Goal: Task Accomplishment & Management: Use online tool/utility

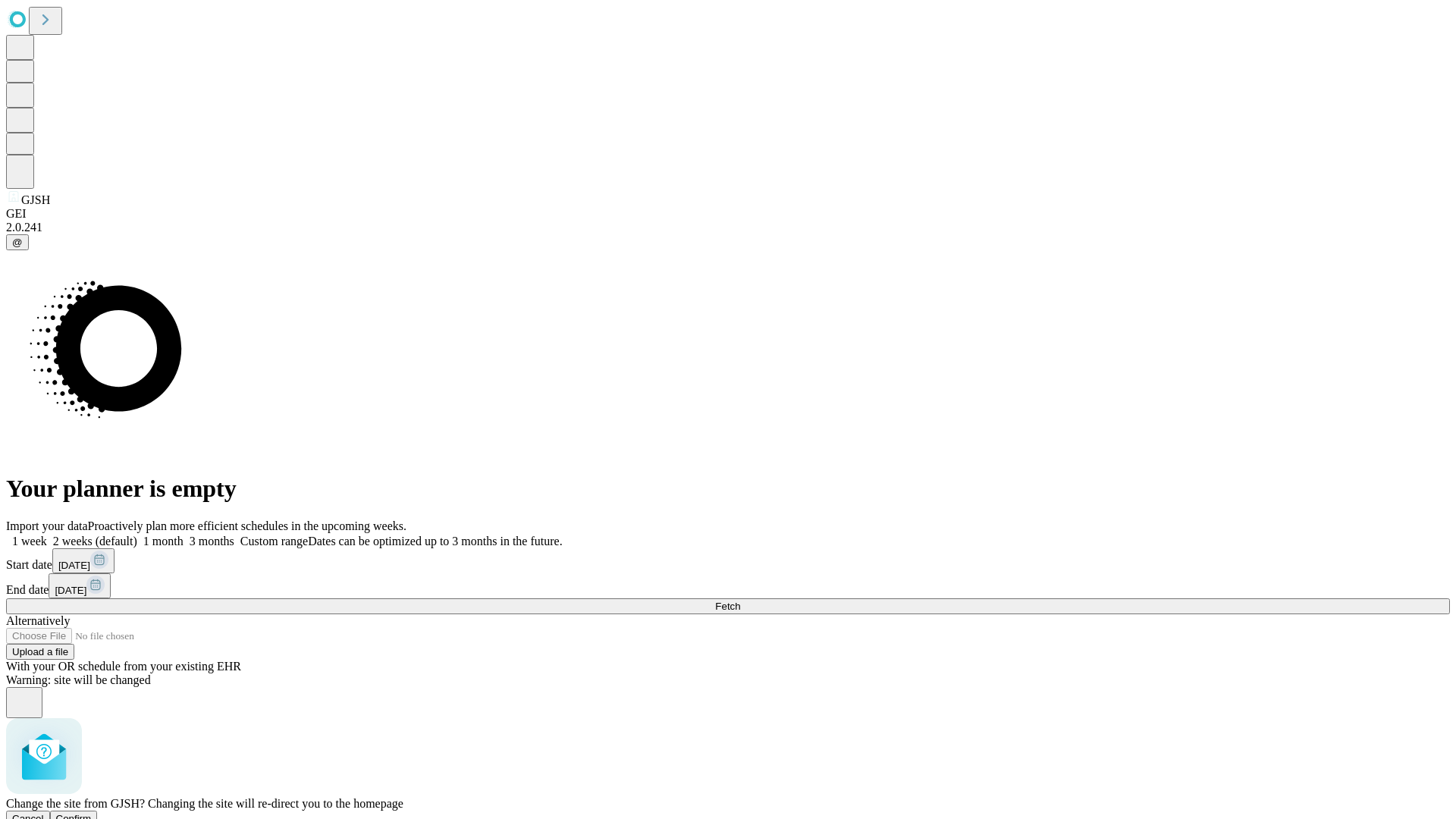
click at [92, 813] on span "Confirm" at bounding box center [74, 819] width 36 height 11
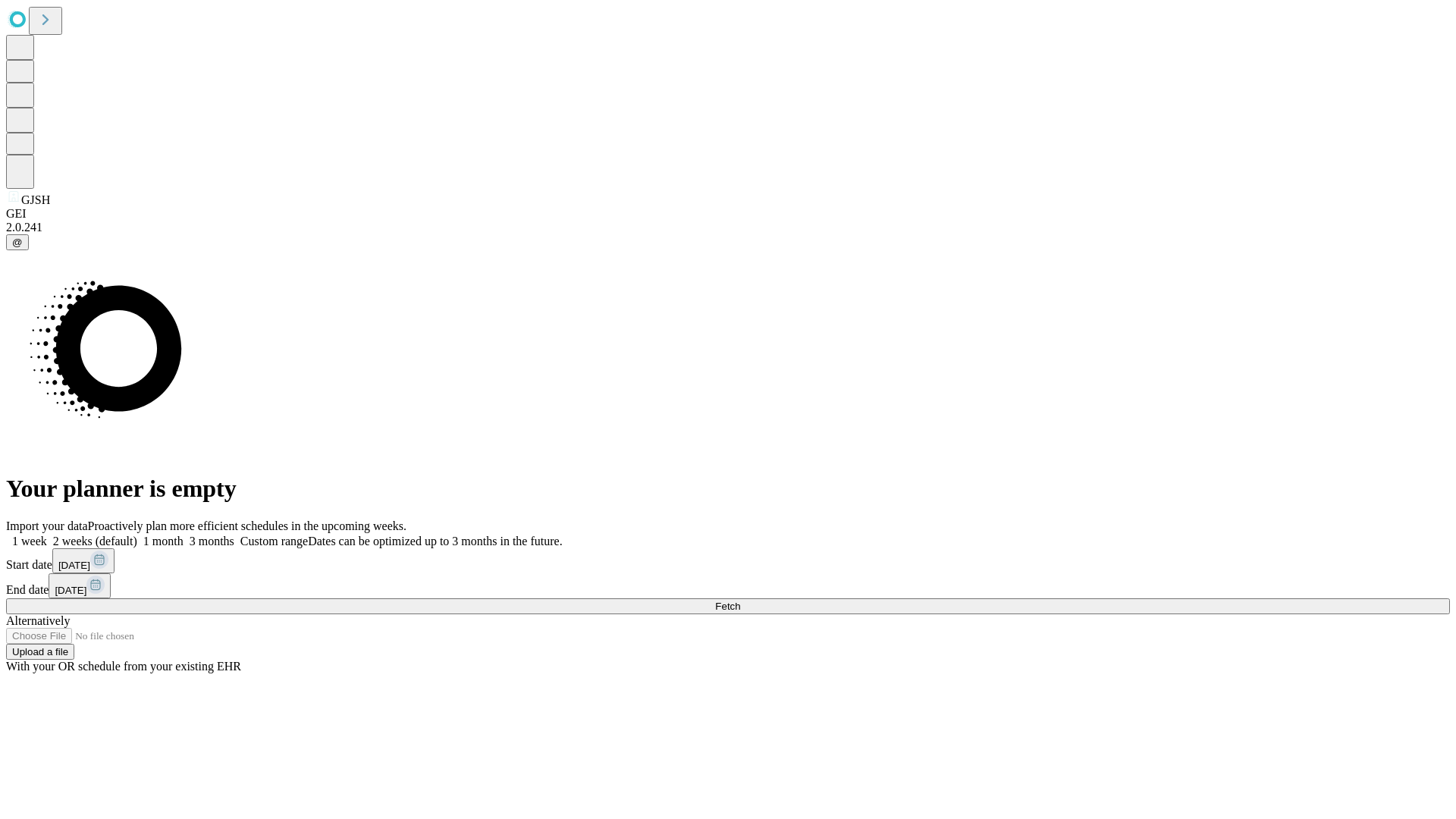
click at [138, 535] on label "2 weeks (default)" at bounding box center [92, 541] width 90 height 13
click at [740, 601] on span "Fetch" at bounding box center [727, 607] width 25 height 11
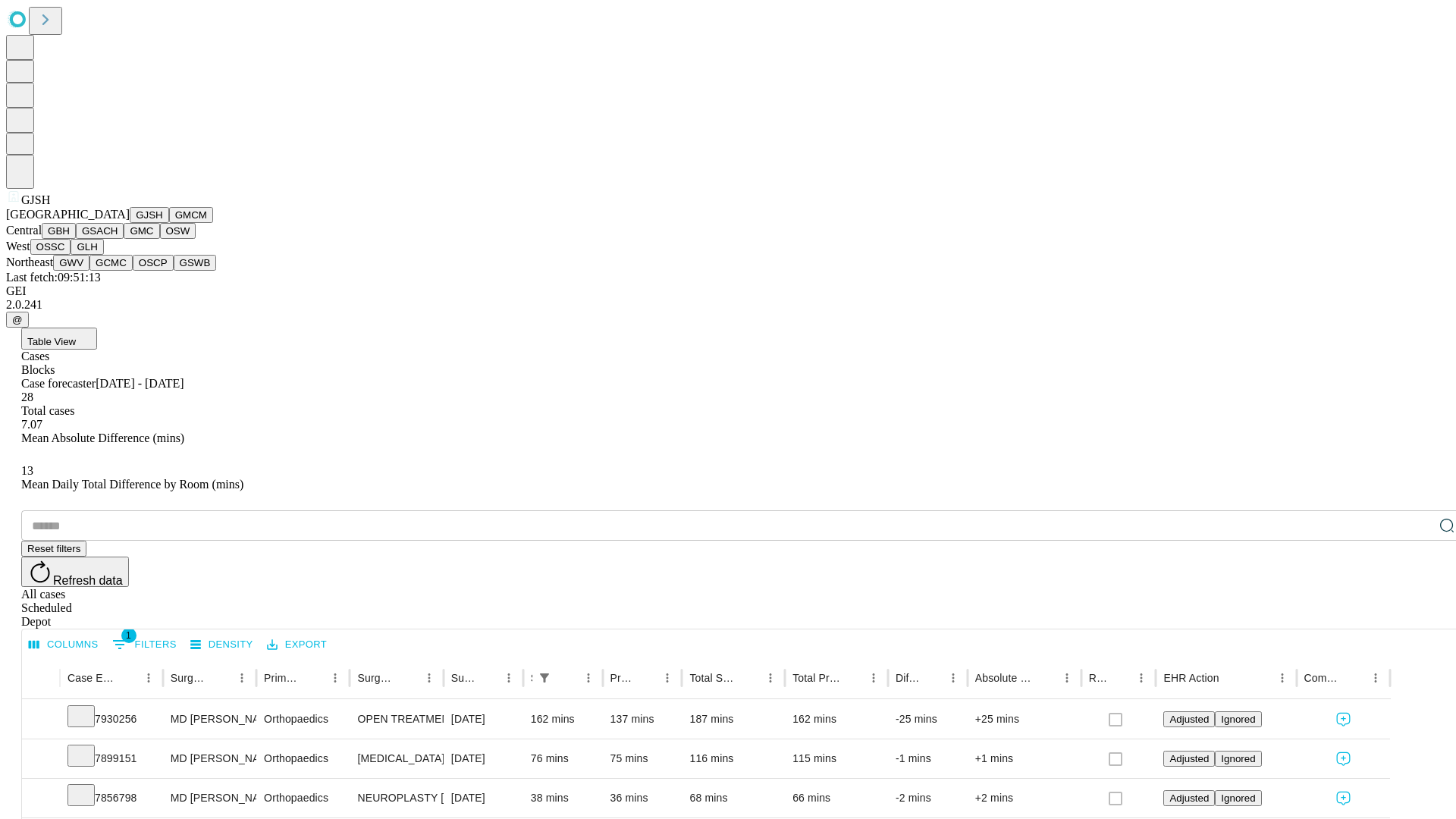
click at [169, 223] on button "GMCM" at bounding box center [191, 215] width 44 height 16
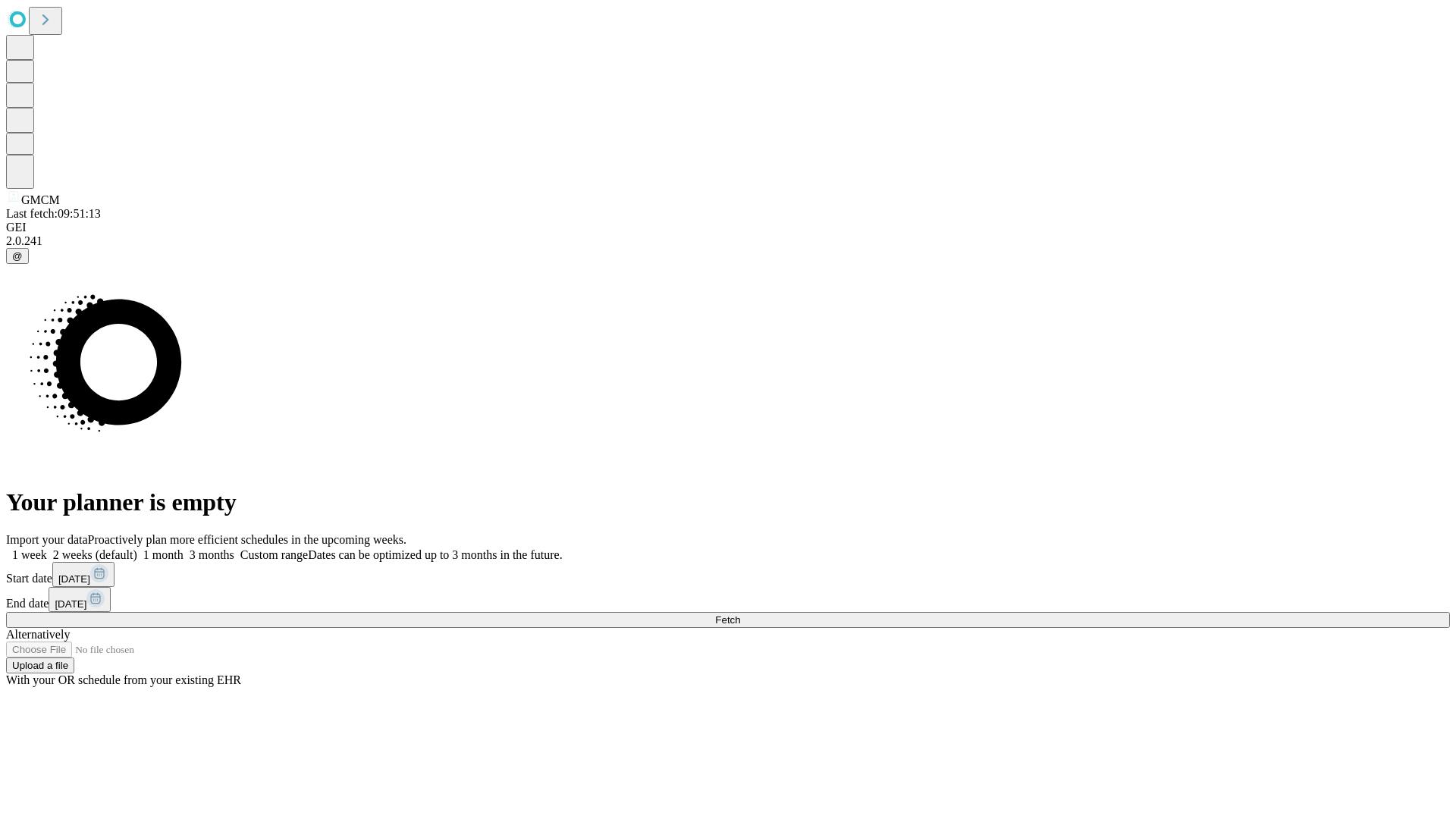
click at [138, 548] on label "2 weeks (default)" at bounding box center [92, 555] width 90 height 13
click at [740, 615] on span "Fetch" at bounding box center [727, 621] width 25 height 11
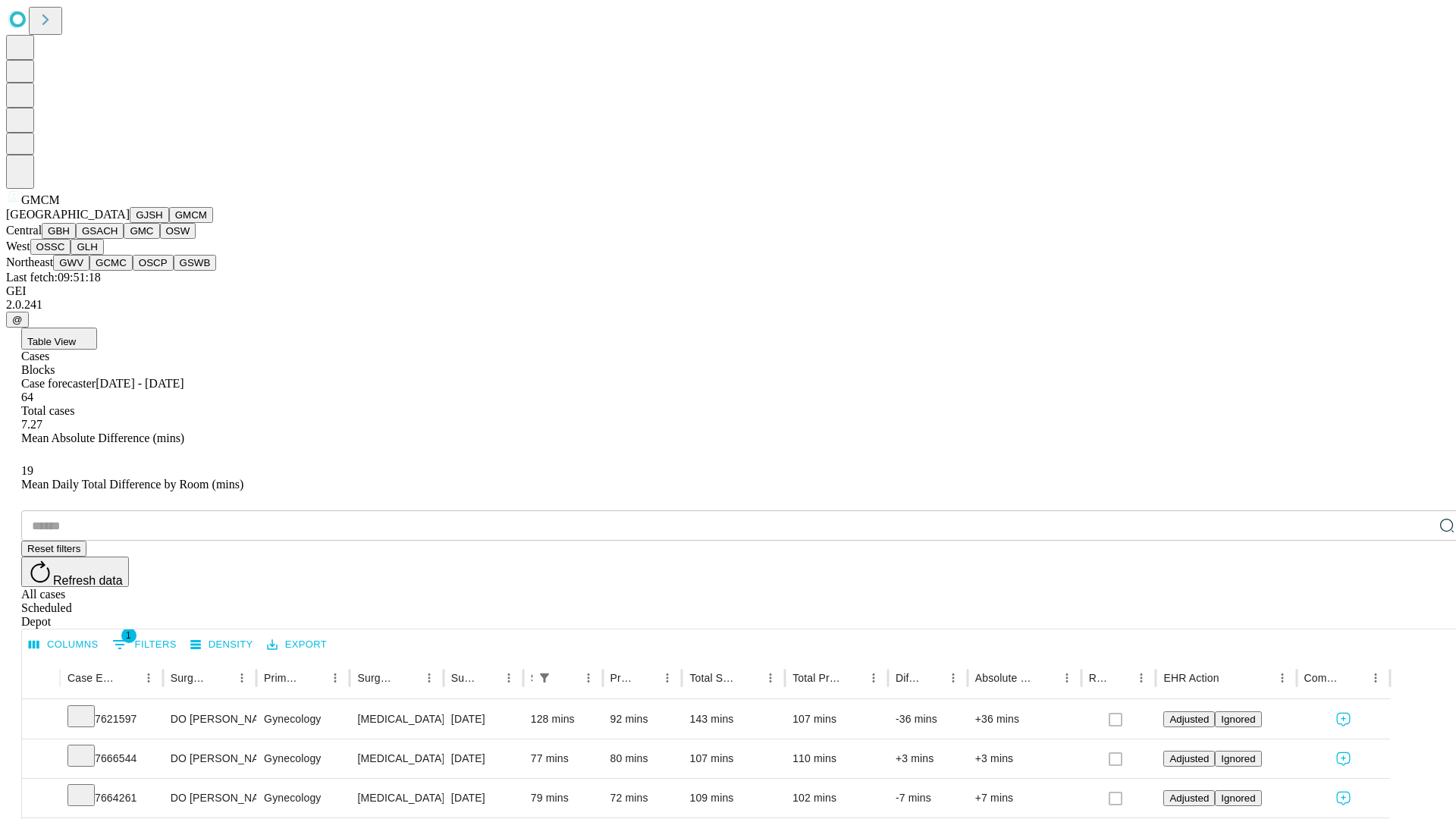
click at [76, 239] on button "GBH" at bounding box center [59, 231] width 34 height 16
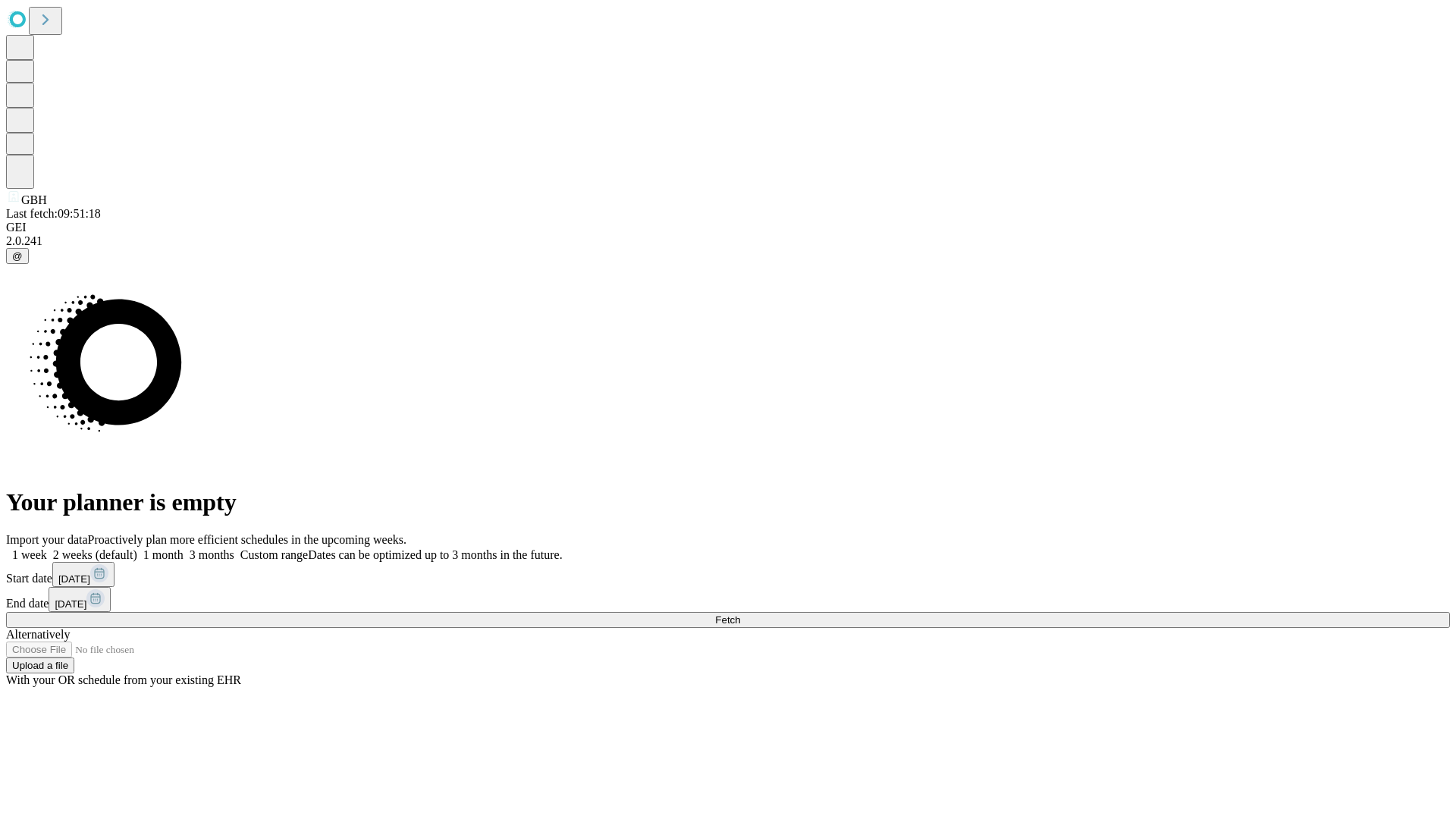
click at [138, 548] on label "2 weeks (default)" at bounding box center [92, 555] width 90 height 13
click at [740, 615] on span "Fetch" at bounding box center [727, 621] width 25 height 11
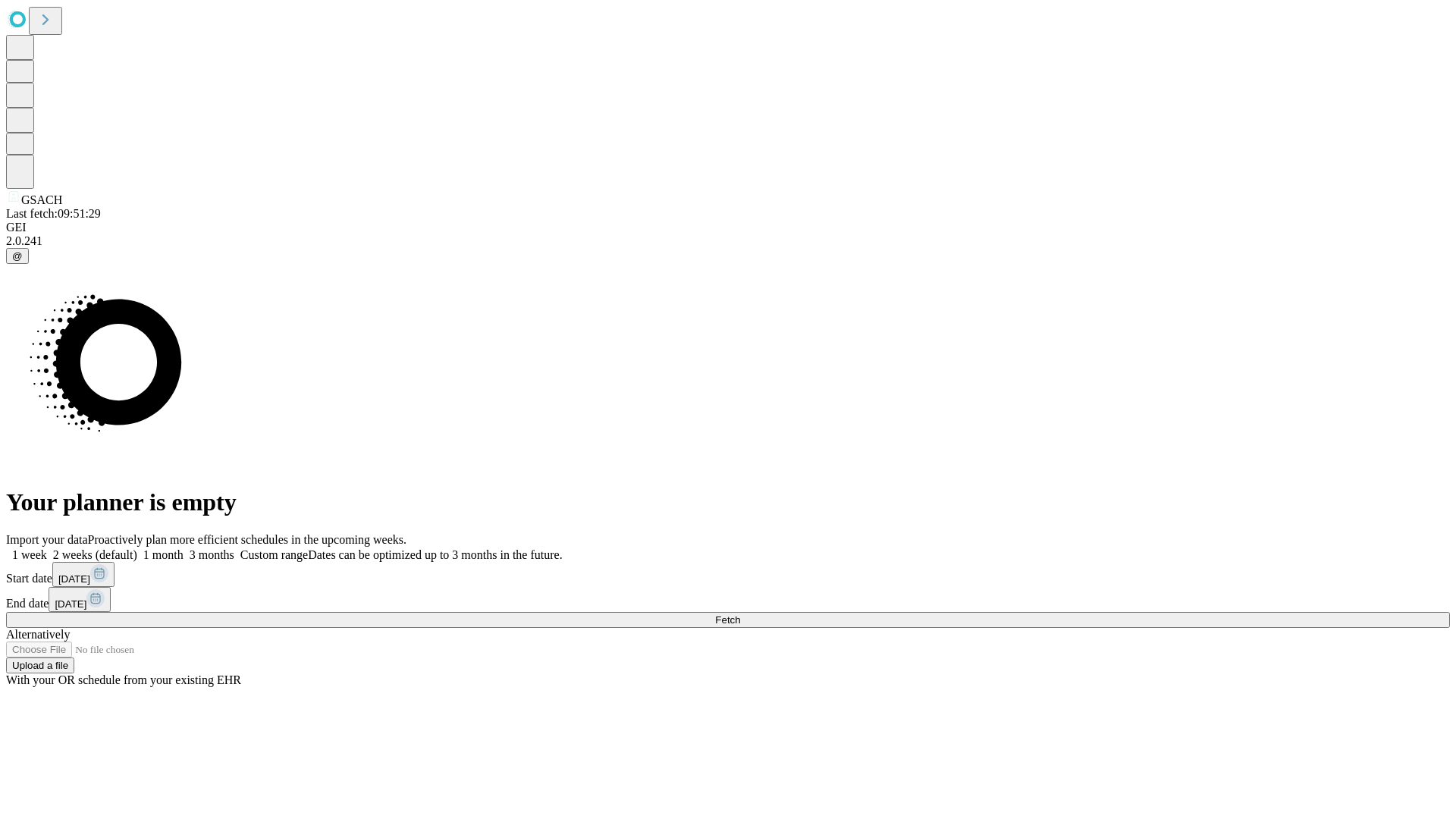
click at [138, 548] on label "2 weeks (default)" at bounding box center [92, 555] width 90 height 13
click at [740, 615] on span "Fetch" at bounding box center [727, 621] width 25 height 11
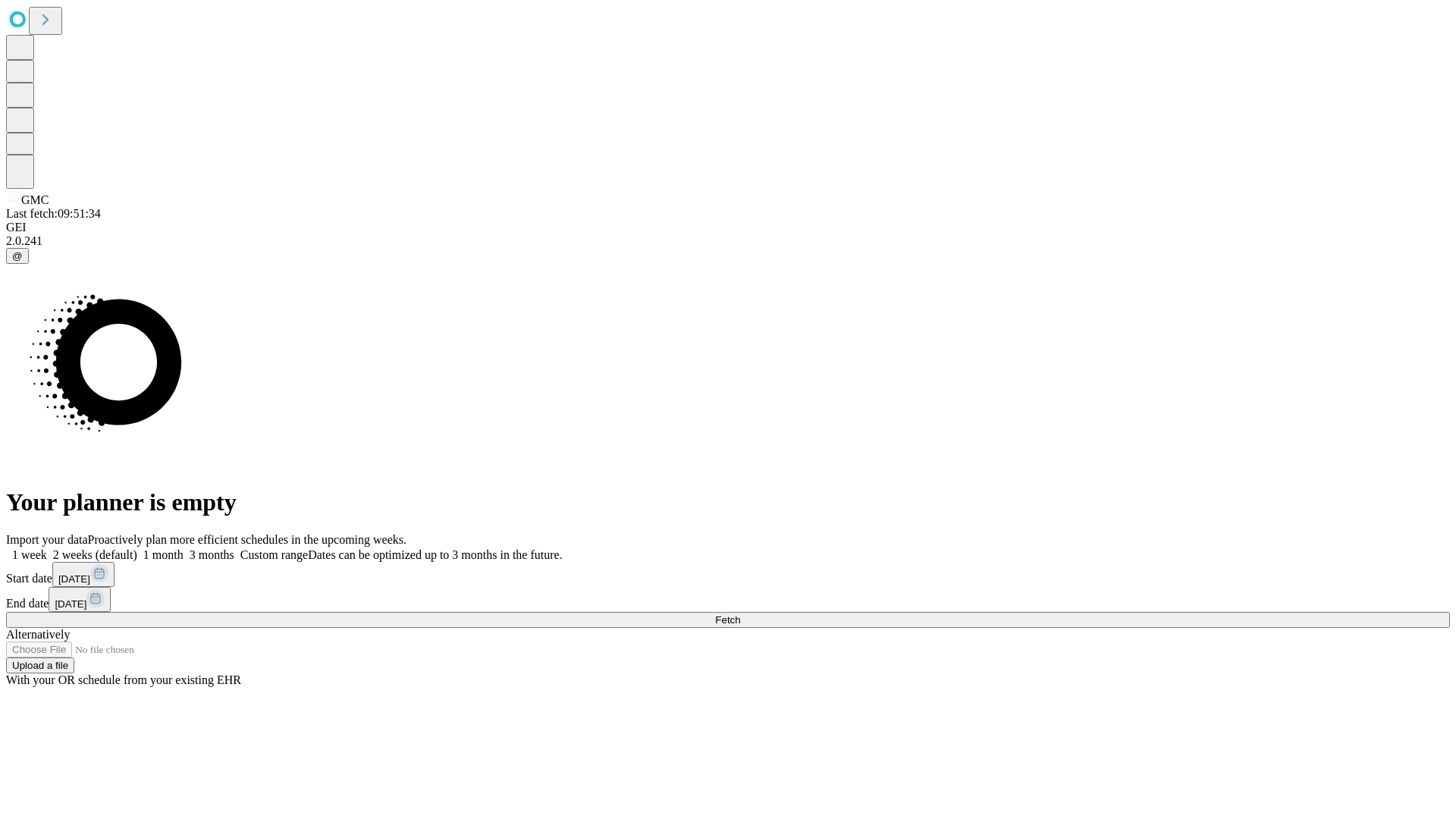
click at [740, 615] on span "Fetch" at bounding box center [727, 621] width 25 height 11
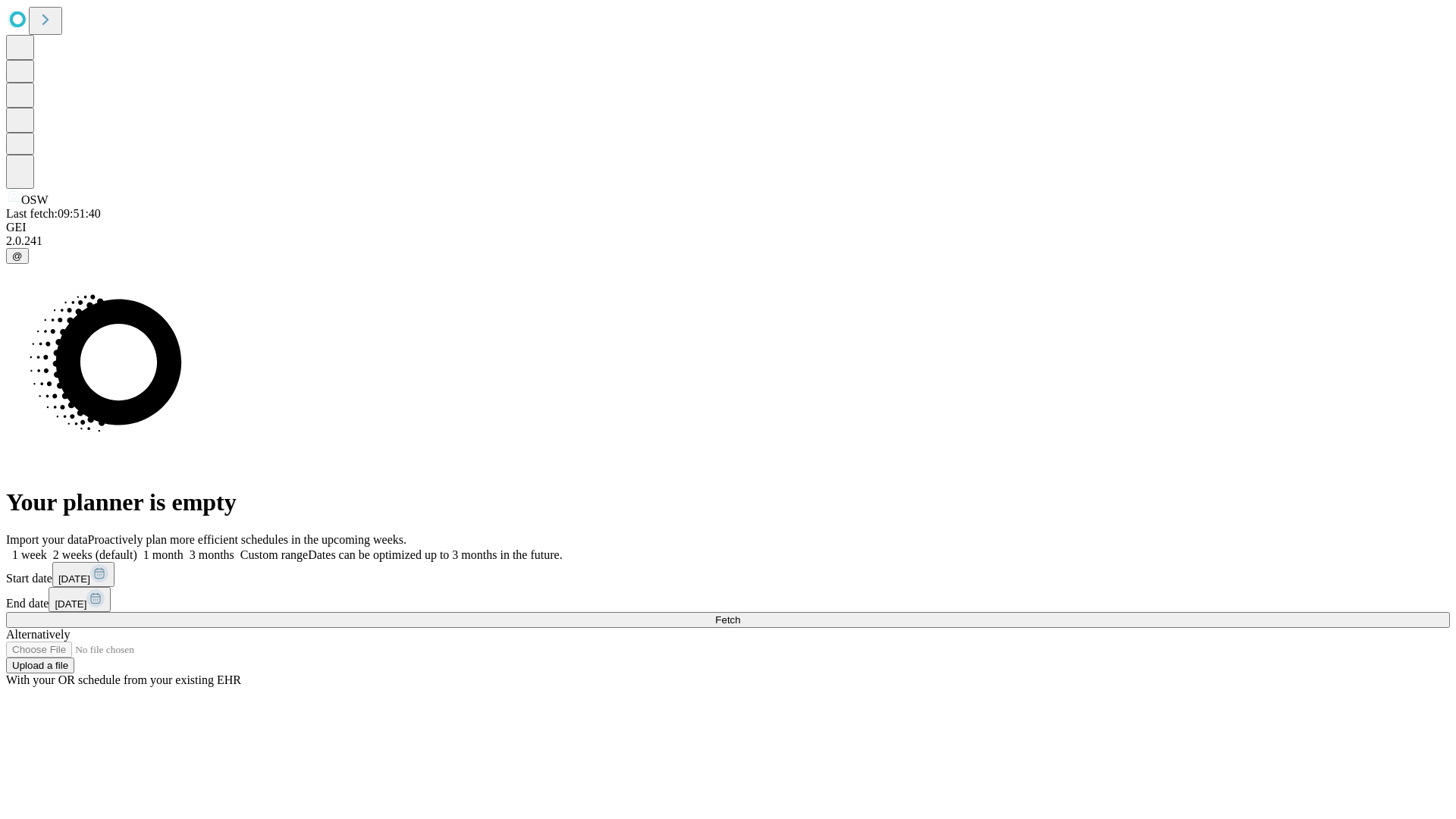
click at [138, 548] on label "2 weeks (default)" at bounding box center [92, 555] width 90 height 13
click at [740, 615] on span "Fetch" at bounding box center [727, 621] width 25 height 11
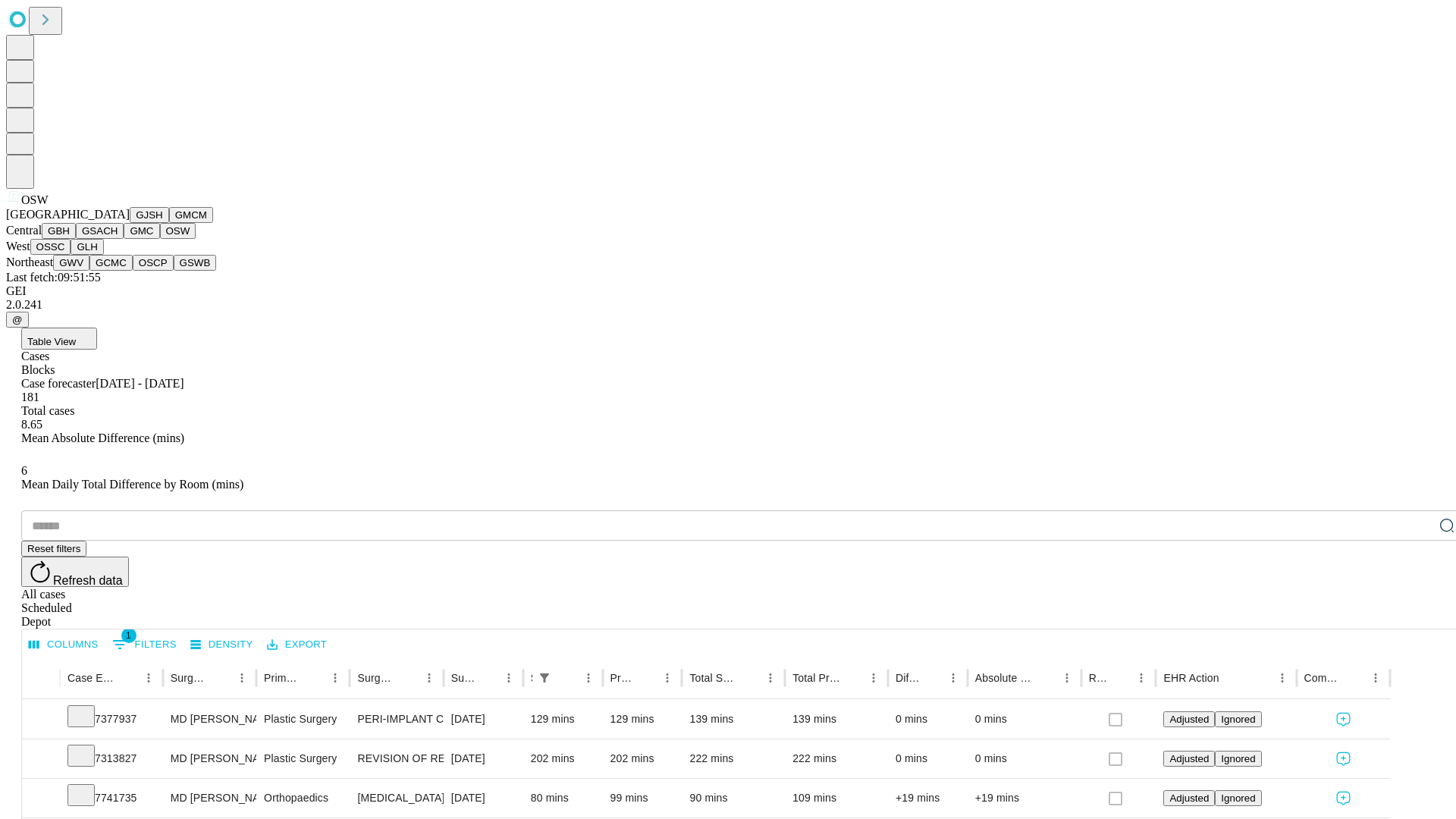
click at [71, 255] on button "OSSC" at bounding box center [50, 247] width 41 height 16
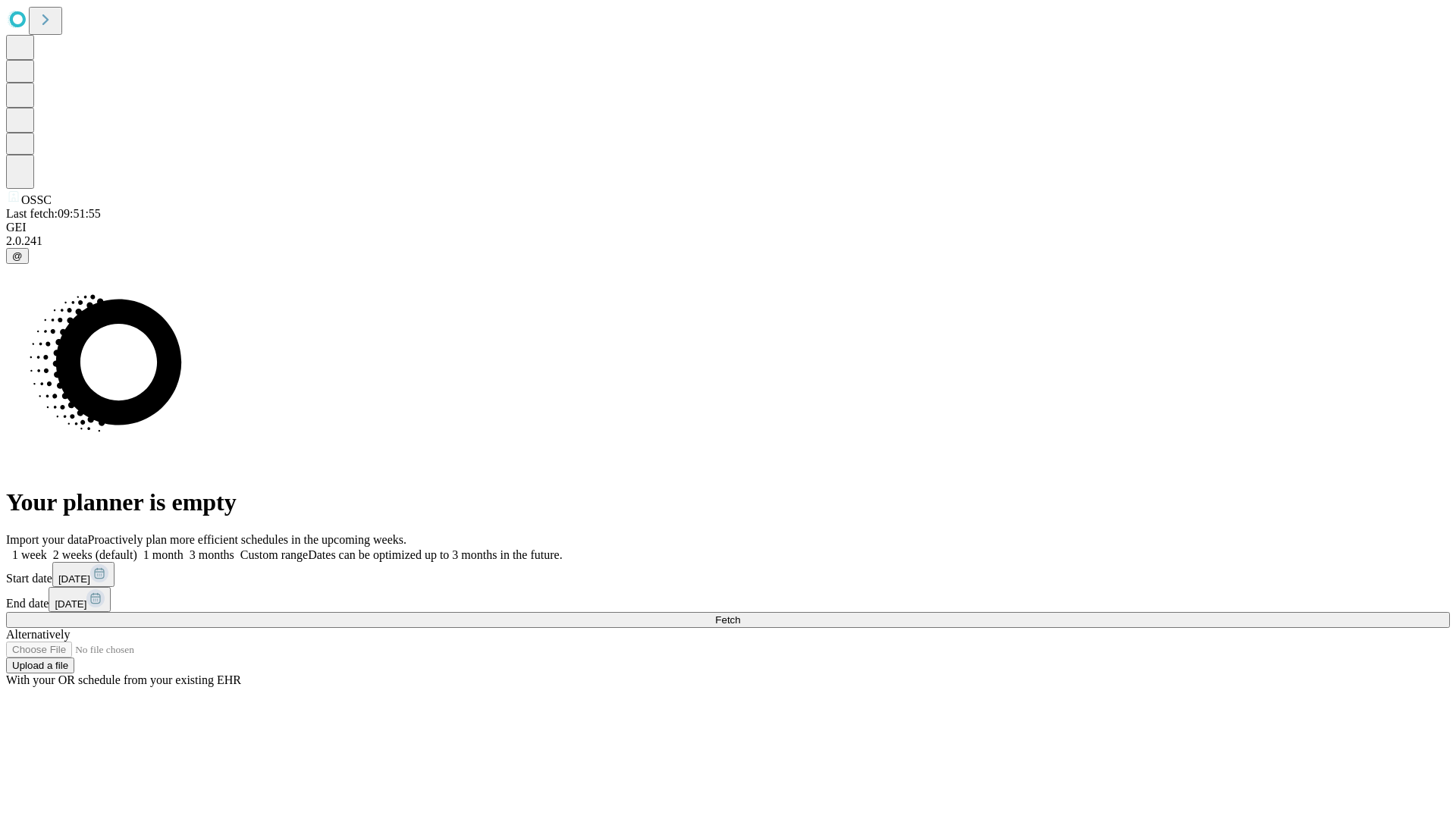
click at [138, 548] on label "2 weeks (default)" at bounding box center [92, 555] width 90 height 13
click at [740, 615] on span "Fetch" at bounding box center [727, 621] width 25 height 11
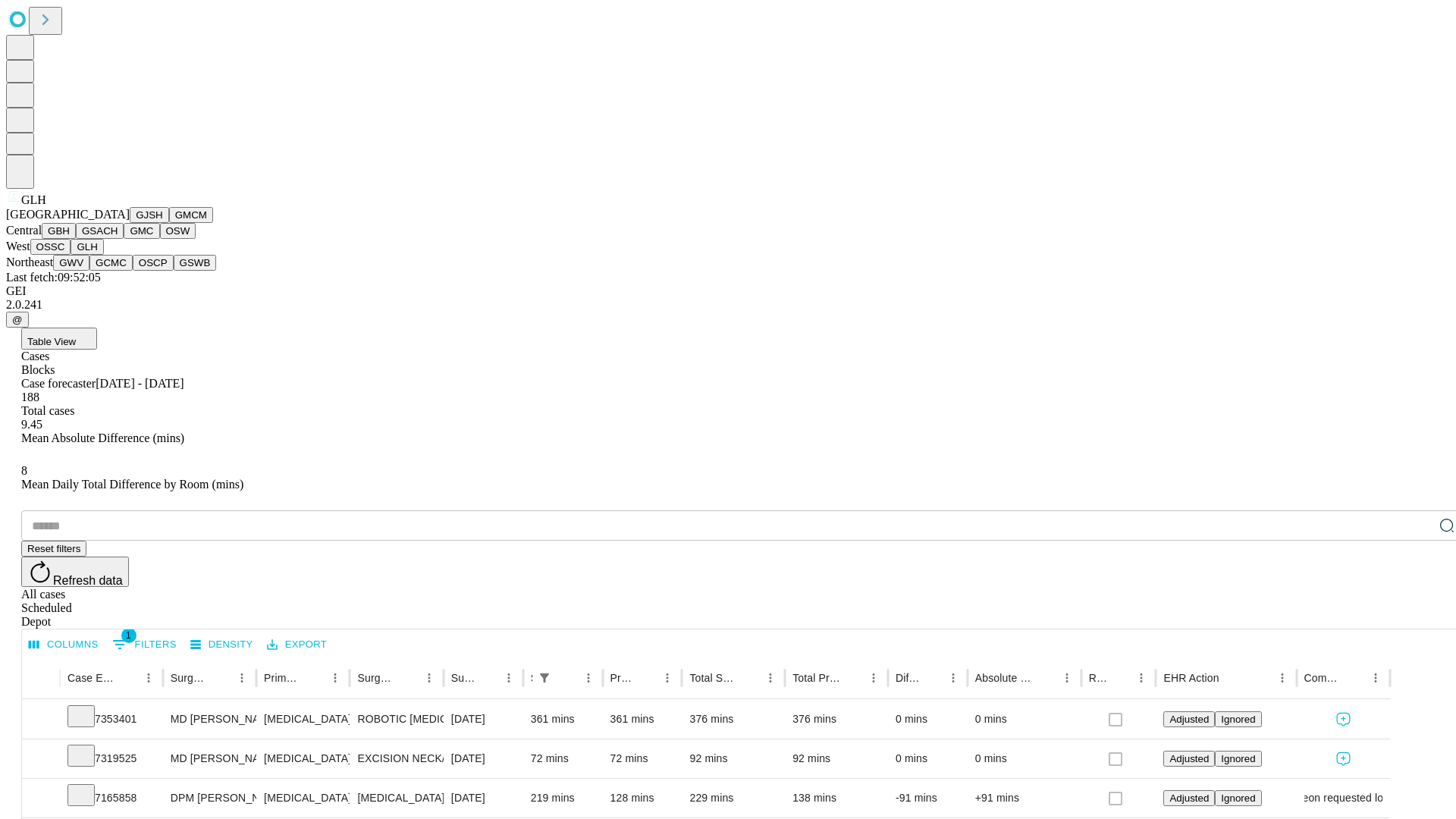
click at [90, 271] on button "GWV" at bounding box center [71, 263] width 36 height 16
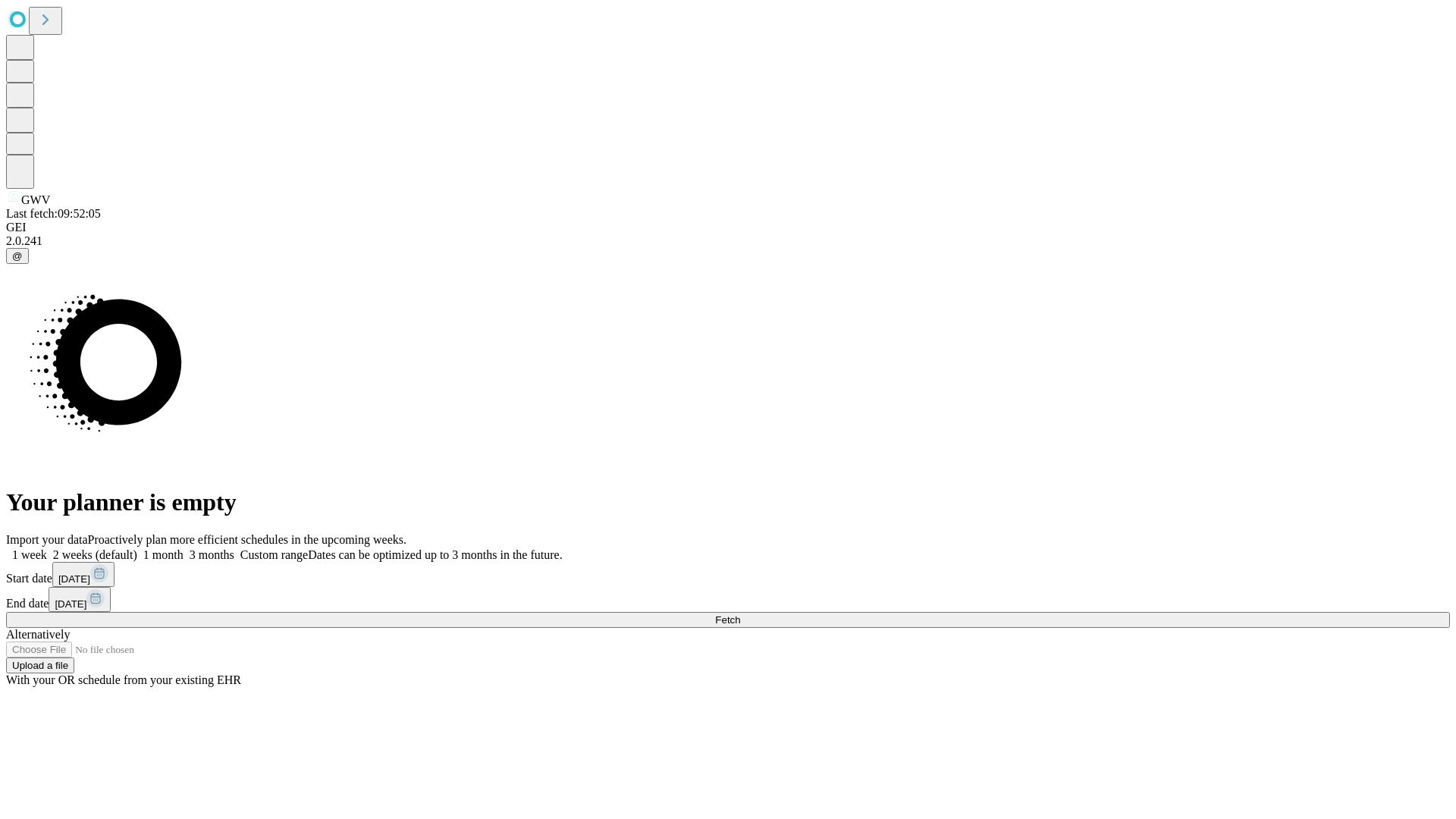
click at [138, 548] on label "2 weeks (default)" at bounding box center [92, 555] width 90 height 13
click at [740, 615] on span "Fetch" at bounding box center [727, 621] width 25 height 11
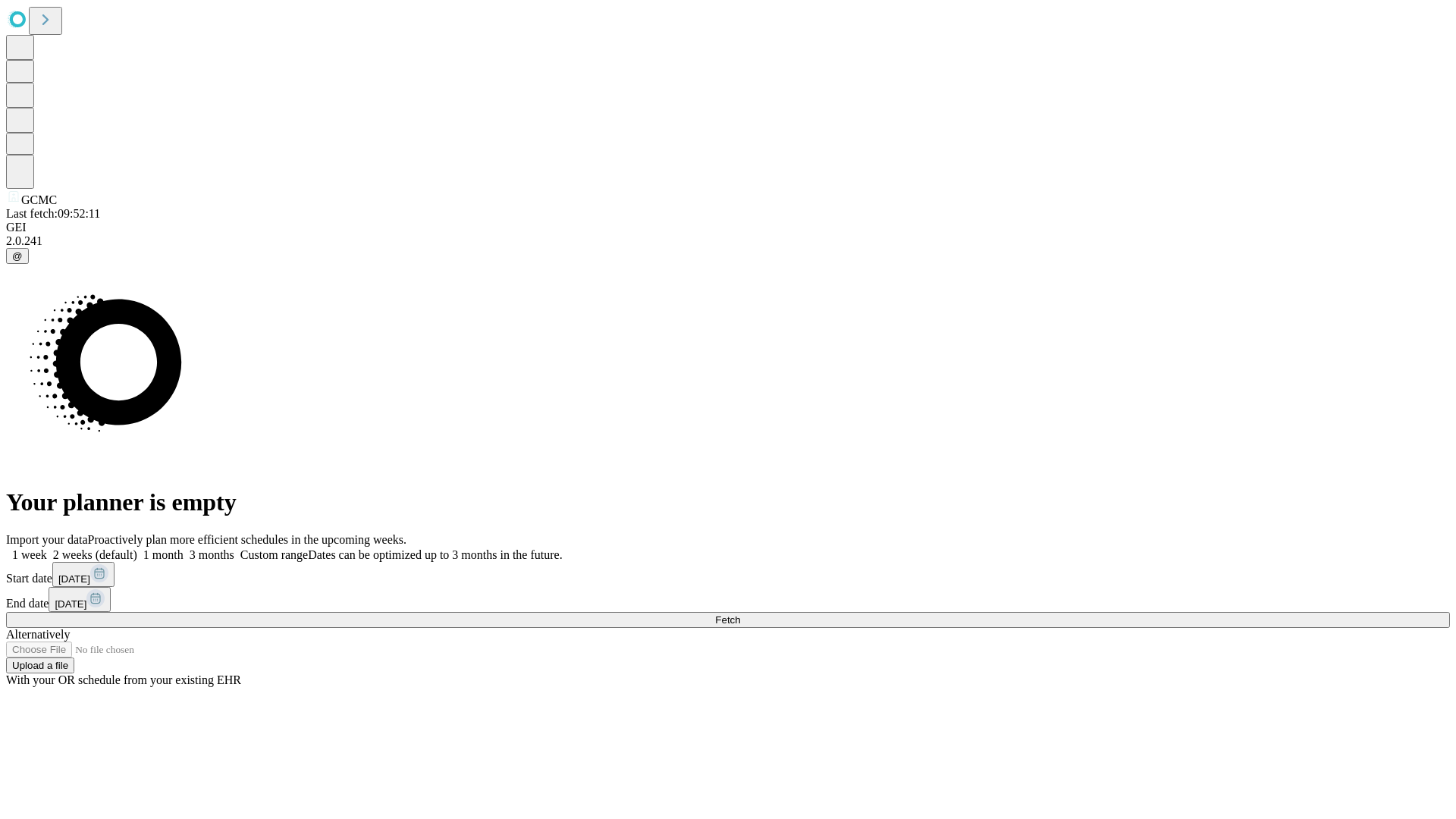
click at [138, 548] on label "2 weeks (default)" at bounding box center [92, 555] width 90 height 13
click at [740, 615] on span "Fetch" at bounding box center [727, 621] width 25 height 11
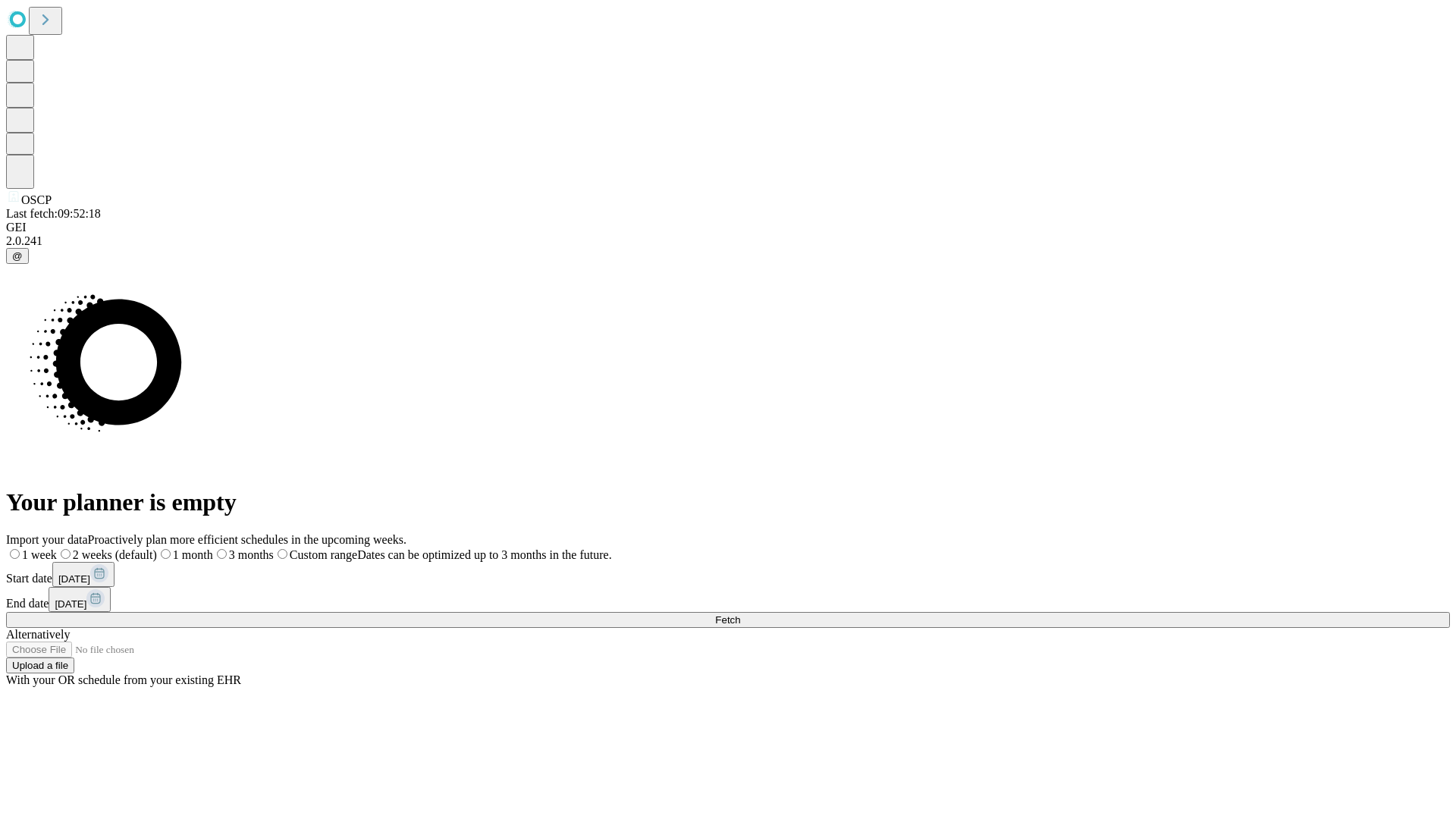
click at [157, 548] on label "2 weeks (default)" at bounding box center [107, 555] width 100 height 13
click at [740, 615] on span "Fetch" at bounding box center [727, 621] width 25 height 11
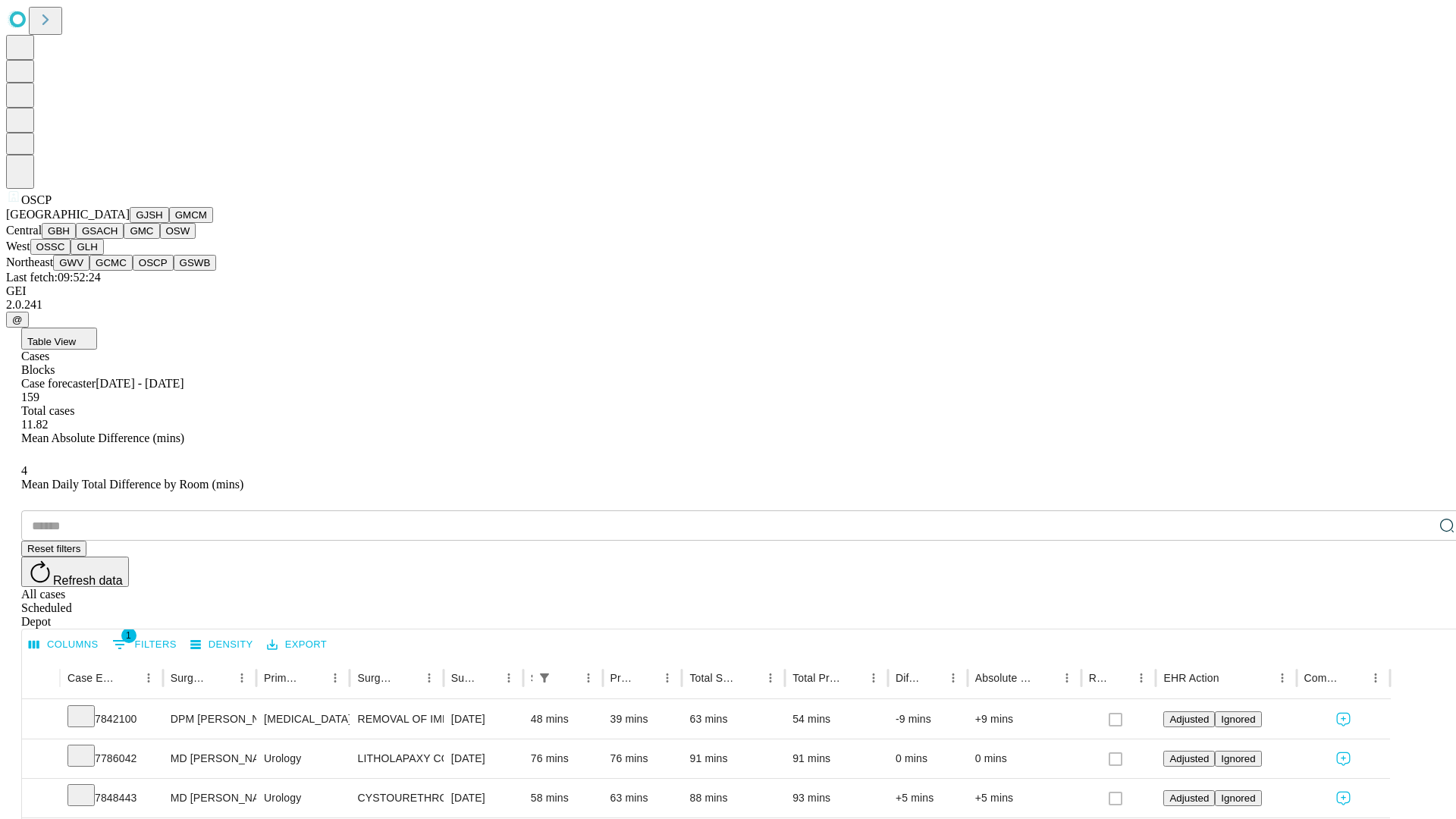
click at [173, 271] on button "GSWB" at bounding box center [194, 263] width 43 height 16
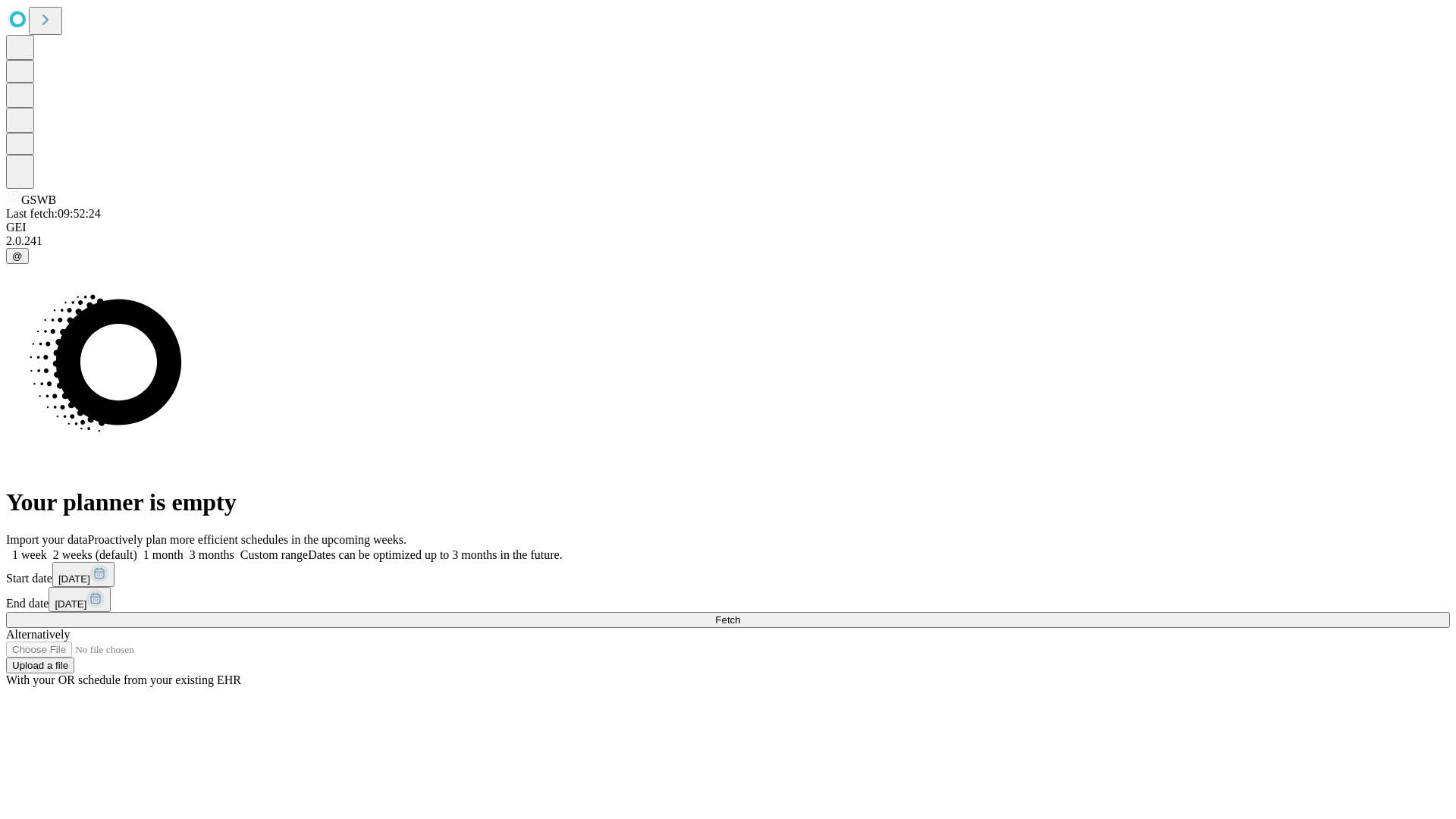
click at [138, 548] on label "2 weeks (default)" at bounding box center [92, 555] width 90 height 13
click at [740, 615] on span "Fetch" at bounding box center [727, 621] width 25 height 11
